Goal: Navigation & Orientation: Find specific page/section

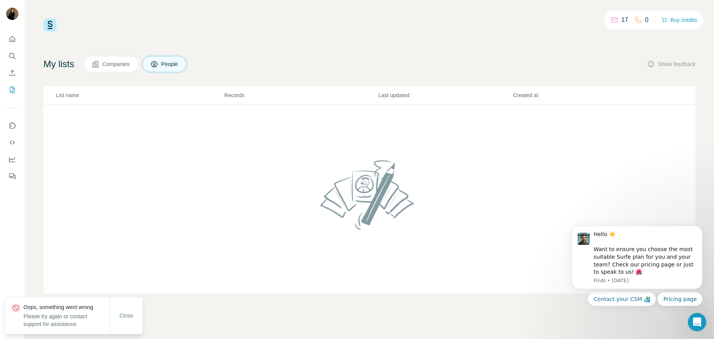
click at [132, 323] on div "Close" at bounding box center [126, 315] width 33 height 15
